Goal: Submit feedback/report problem

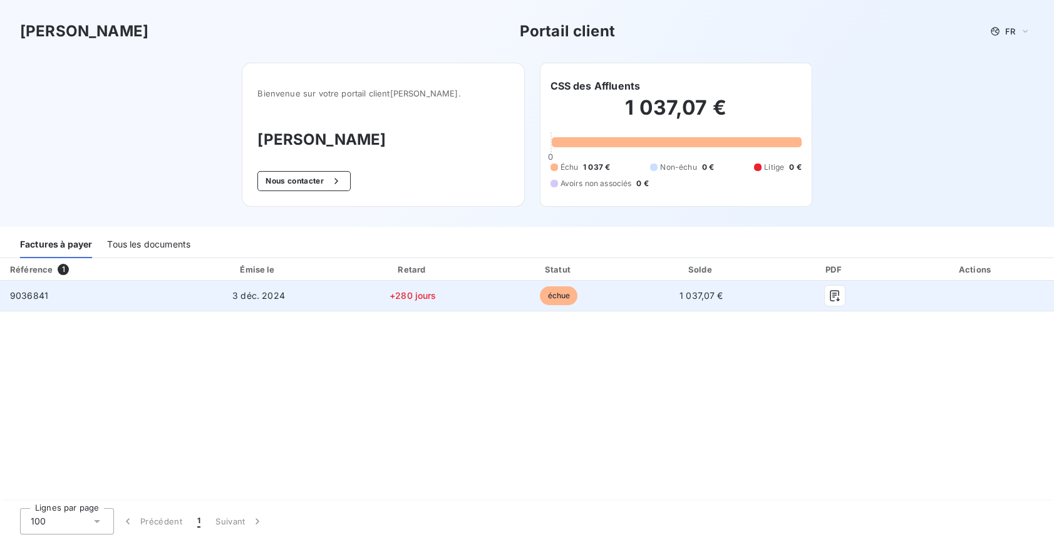
click at [555, 298] on span "échue" at bounding box center [559, 295] width 38 height 19
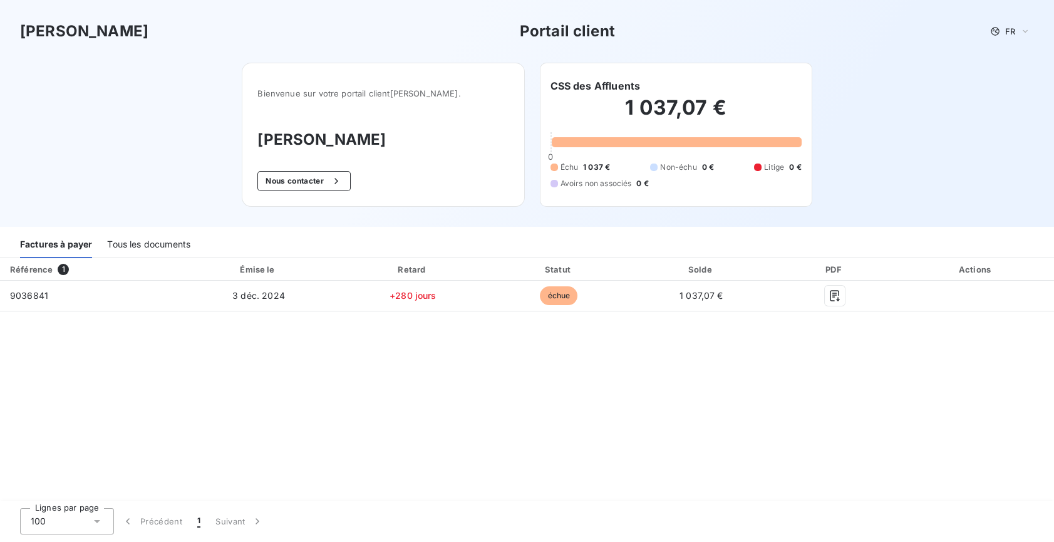
click at [313, 180] on button "Nous contacter" at bounding box center [303, 181] width 93 height 20
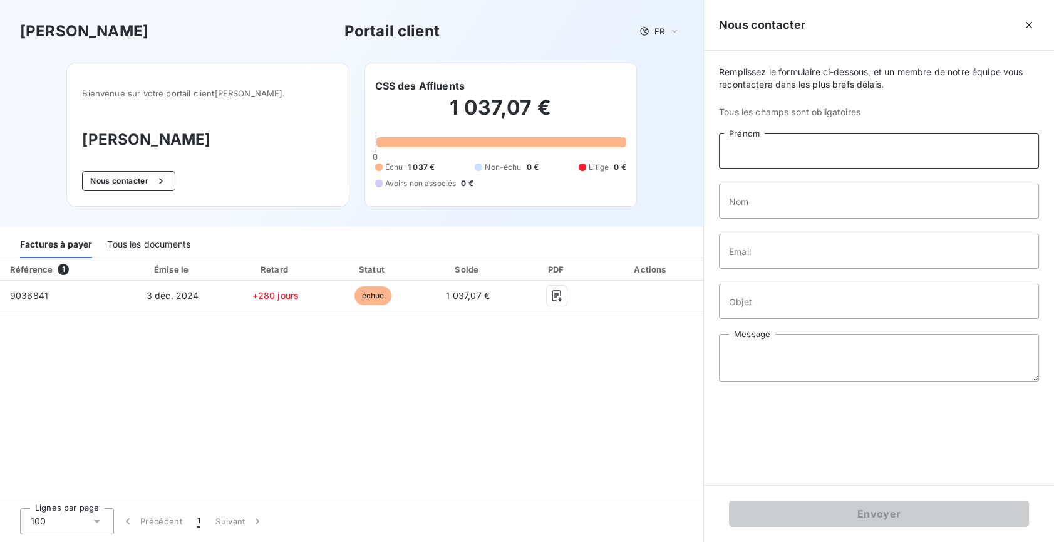
click at [762, 157] on input "Prénom" at bounding box center [879, 150] width 320 height 35
type input "[PERSON_NAME]"
type input "LeBlanc"
type input "[EMAIL_ADDRESS][DOMAIN_NAME]"
click at [744, 301] on input "Objet" at bounding box center [879, 301] width 320 height 35
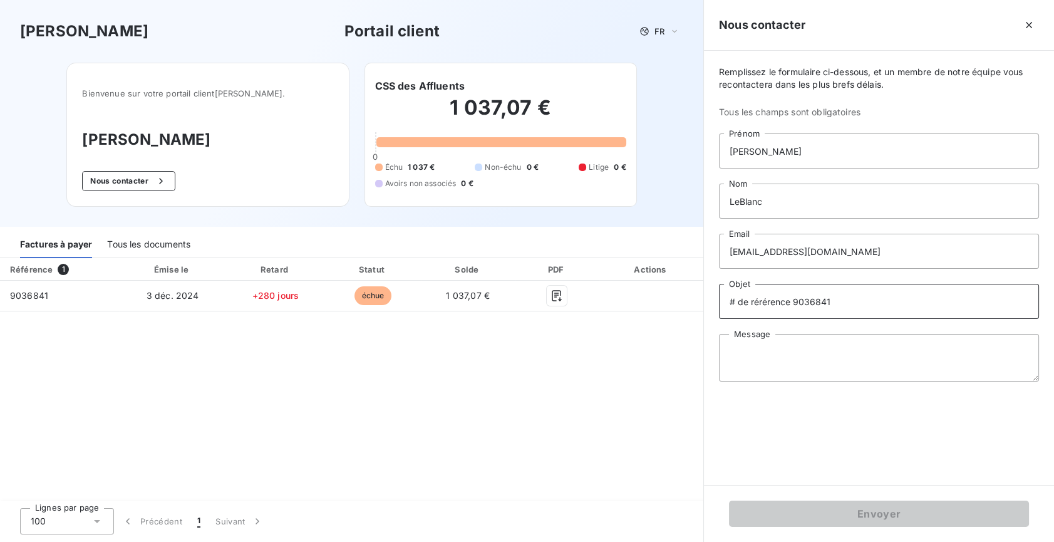
click at [760, 301] on input "# de rérérence 9036841" at bounding box center [879, 301] width 320 height 35
type input "# de référence 9036841"
click at [737, 350] on textarea "Message" at bounding box center [879, 358] width 320 height 48
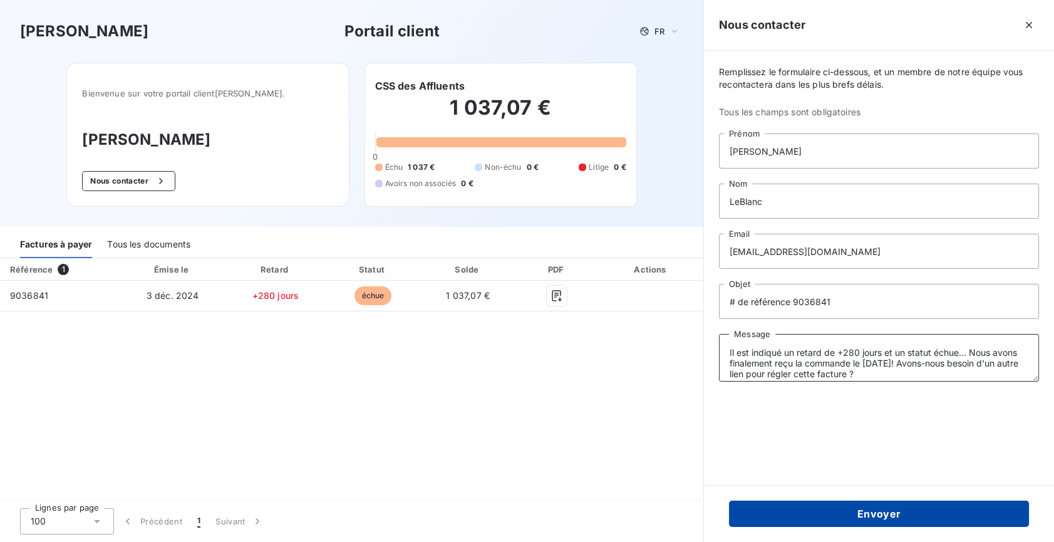
type textarea "Il est indiqué un retard de +280 jours et un statut échue... Nous avons finalem…"
click at [868, 510] on button "Envoyer" at bounding box center [879, 514] width 300 height 26
